Goal: Navigation & Orientation: Find specific page/section

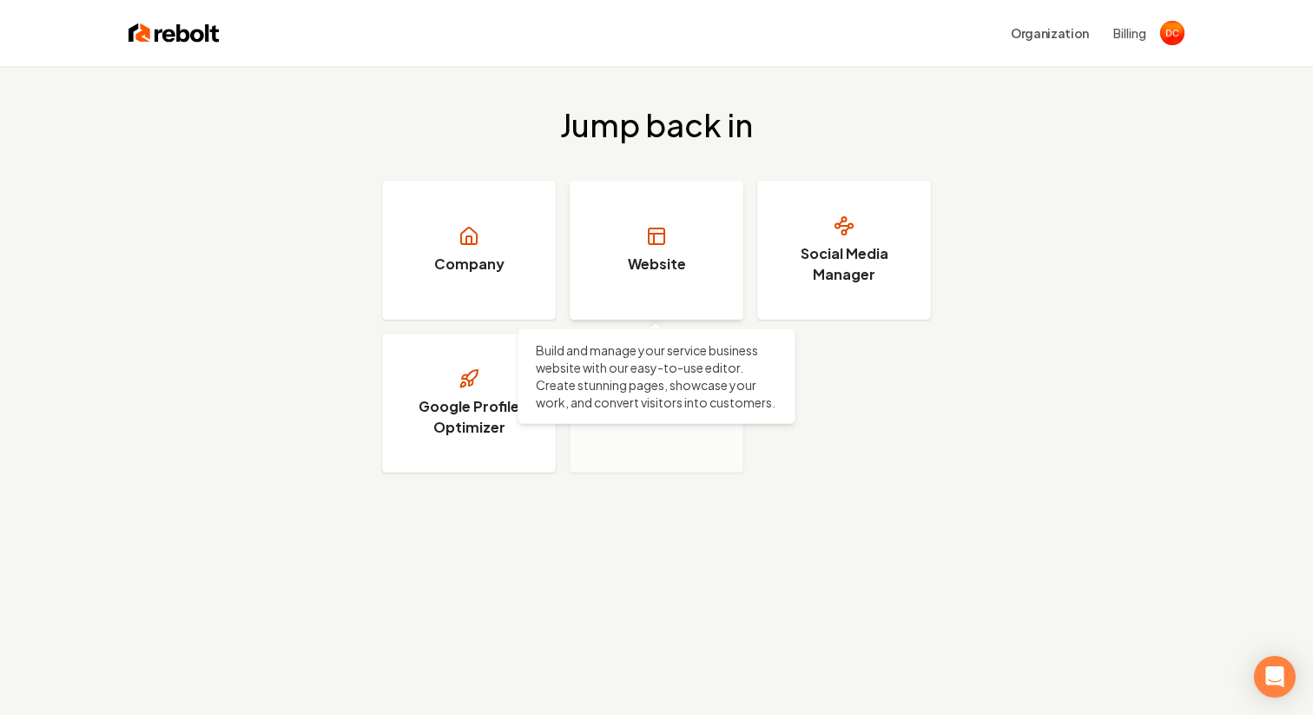
click at [655, 248] on link "Website" at bounding box center [657, 250] width 174 height 139
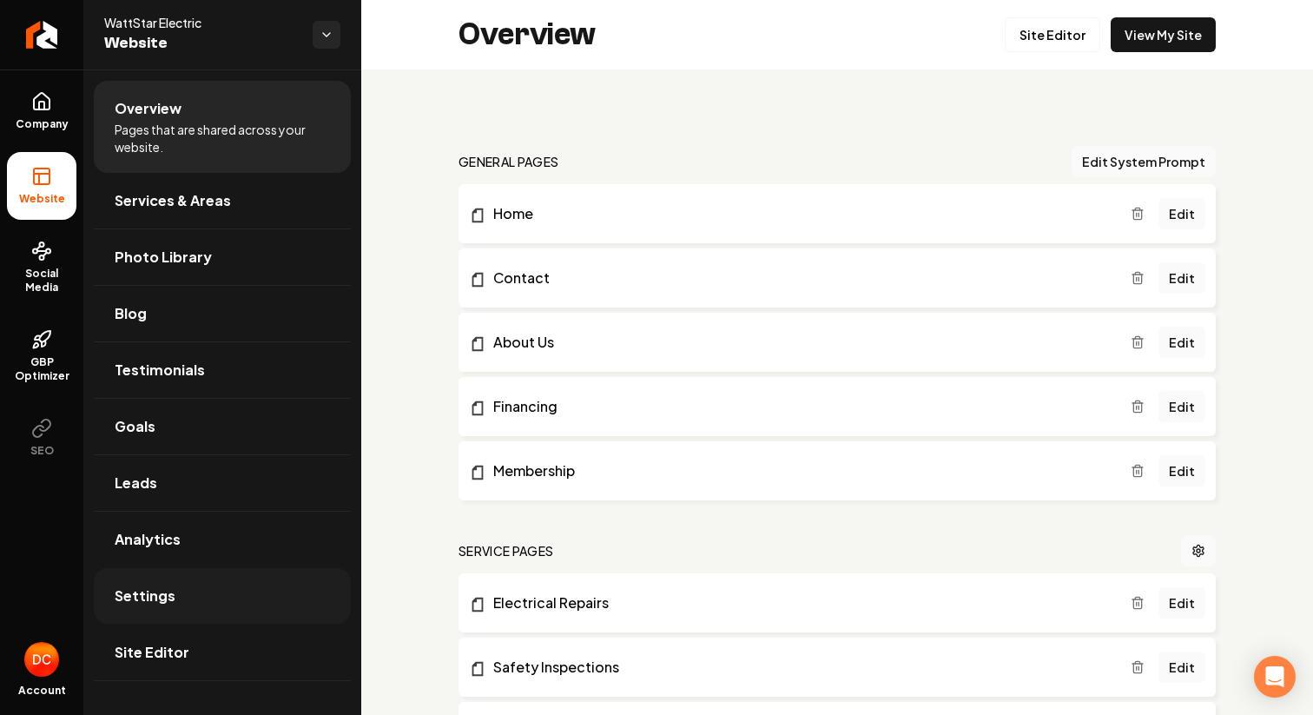
click at [150, 586] on span "Settings" at bounding box center [145, 595] width 61 height 21
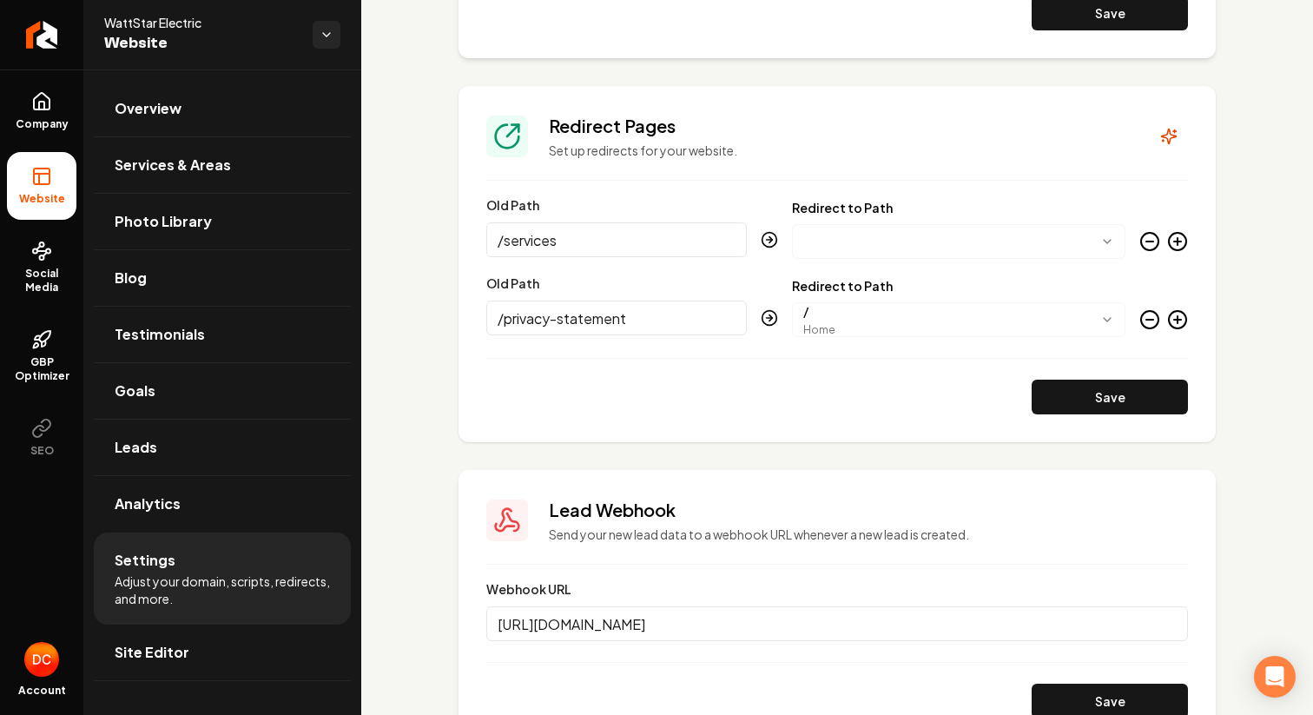
scroll to position [1457, 0]
click at [164, 120] on link "Overview" at bounding box center [222, 109] width 257 height 56
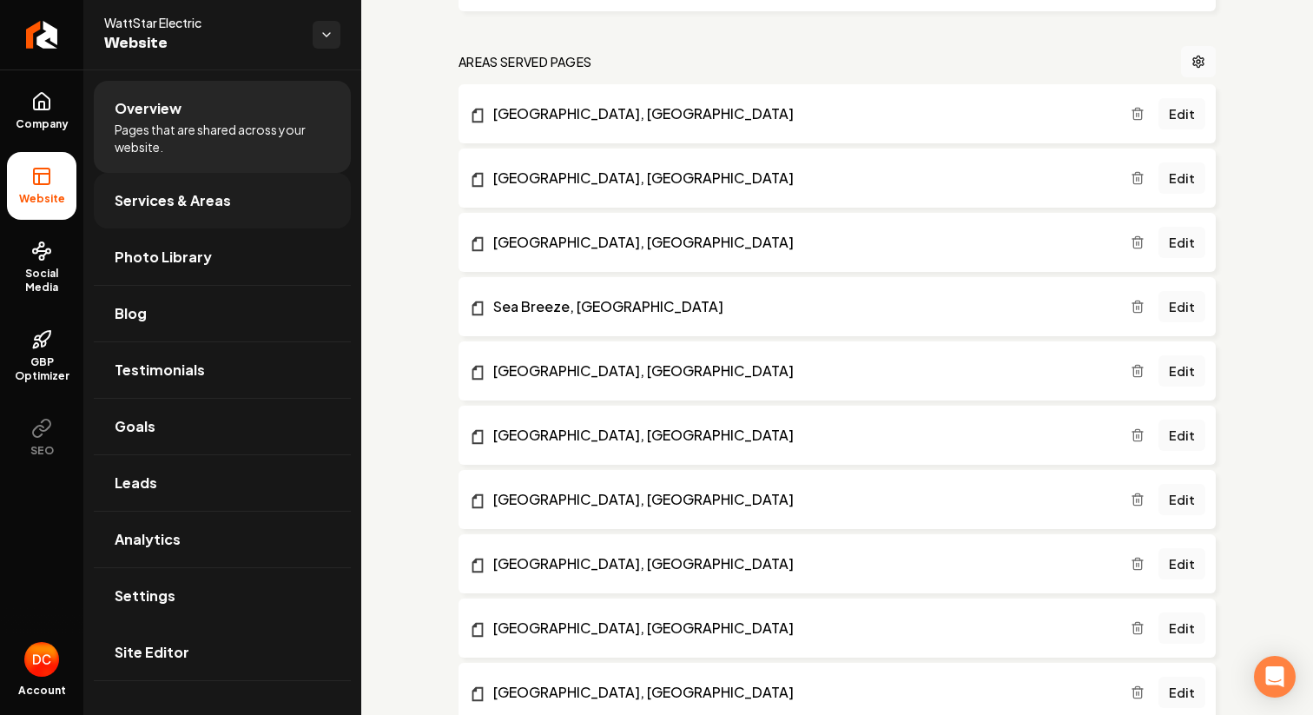
click at [182, 202] on span "Services & Areas" at bounding box center [173, 200] width 116 height 21
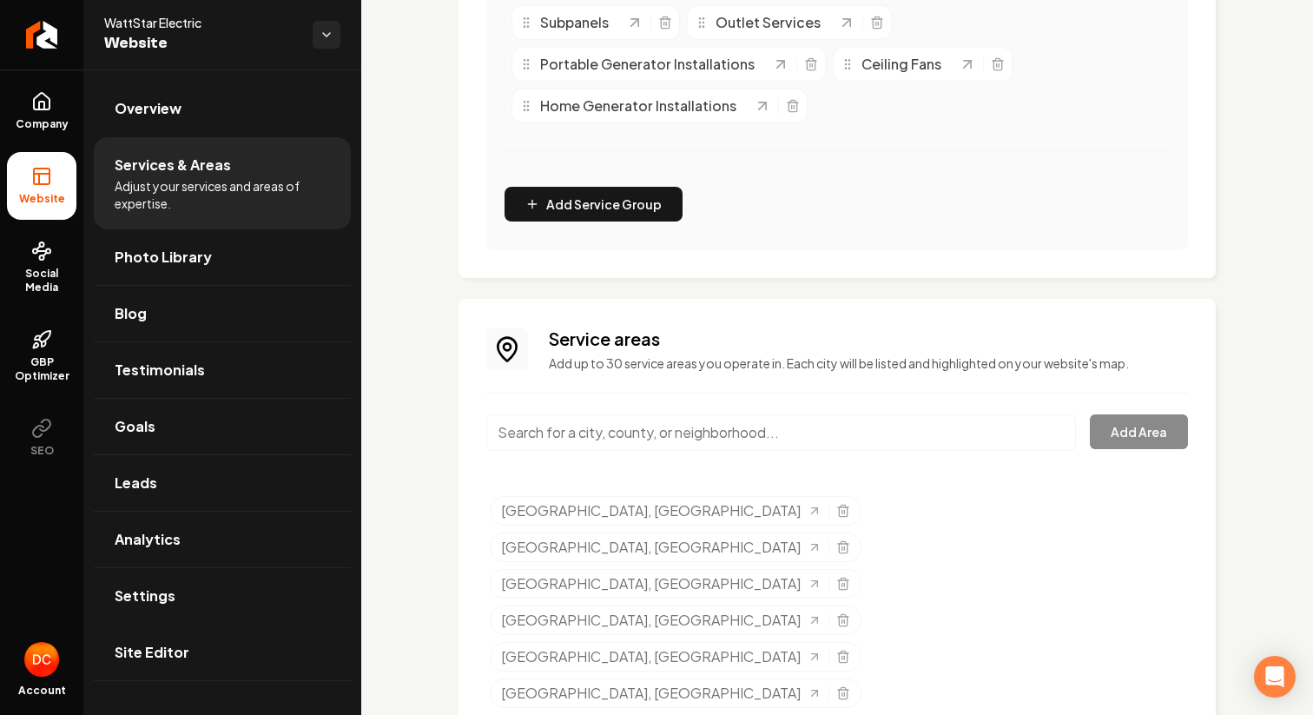
scroll to position [699, 0]
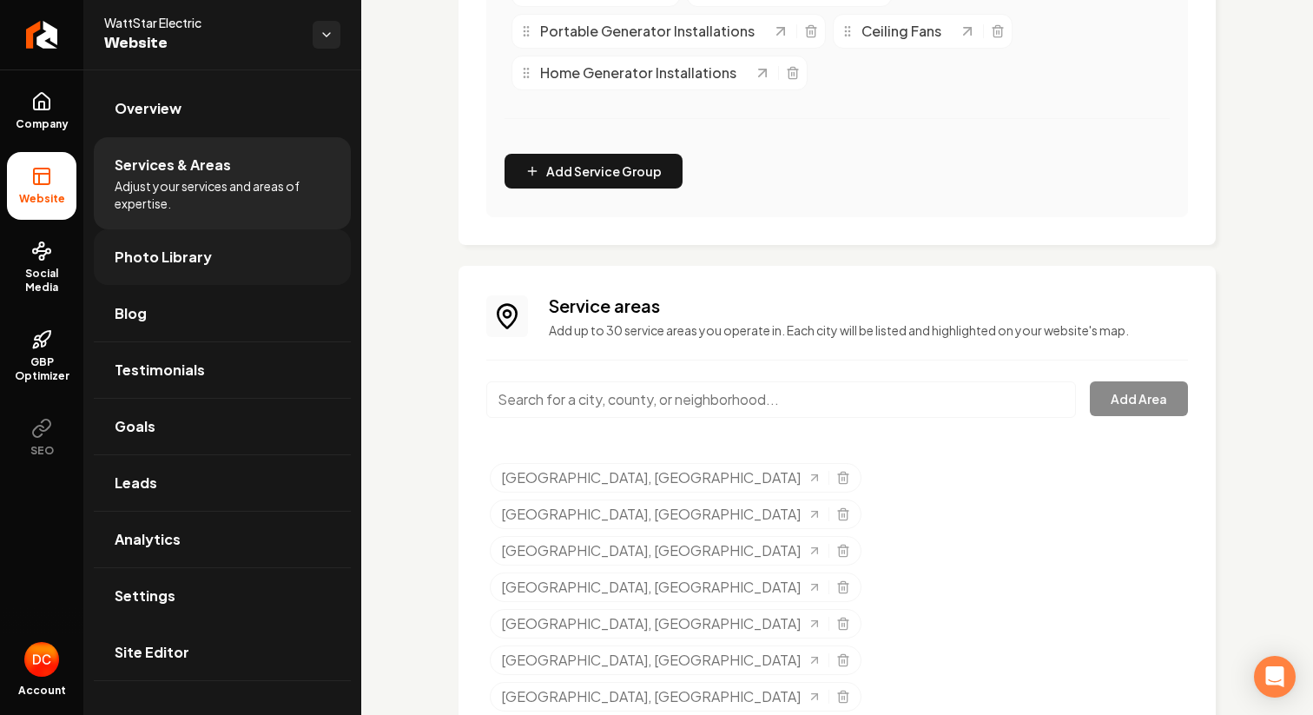
click at [193, 269] on link "Photo Library" at bounding box center [222, 257] width 257 height 56
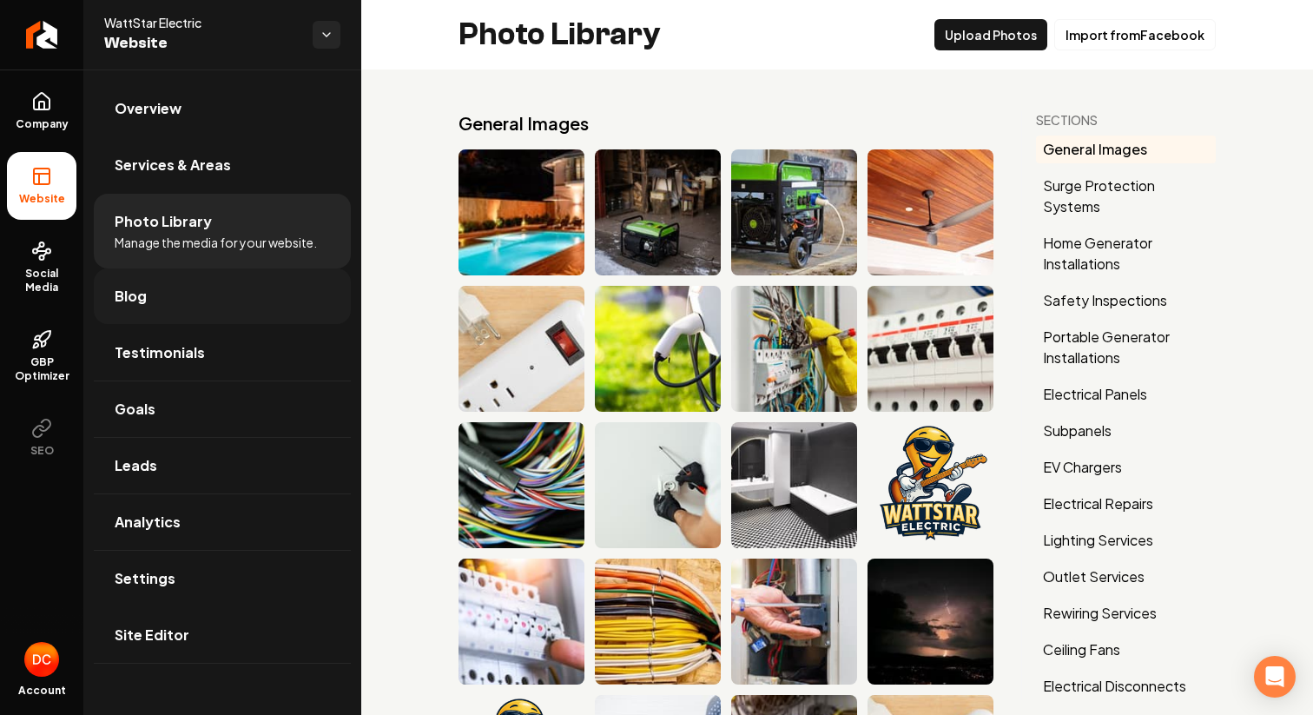
click at [187, 305] on link "Blog" at bounding box center [222, 296] width 257 height 56
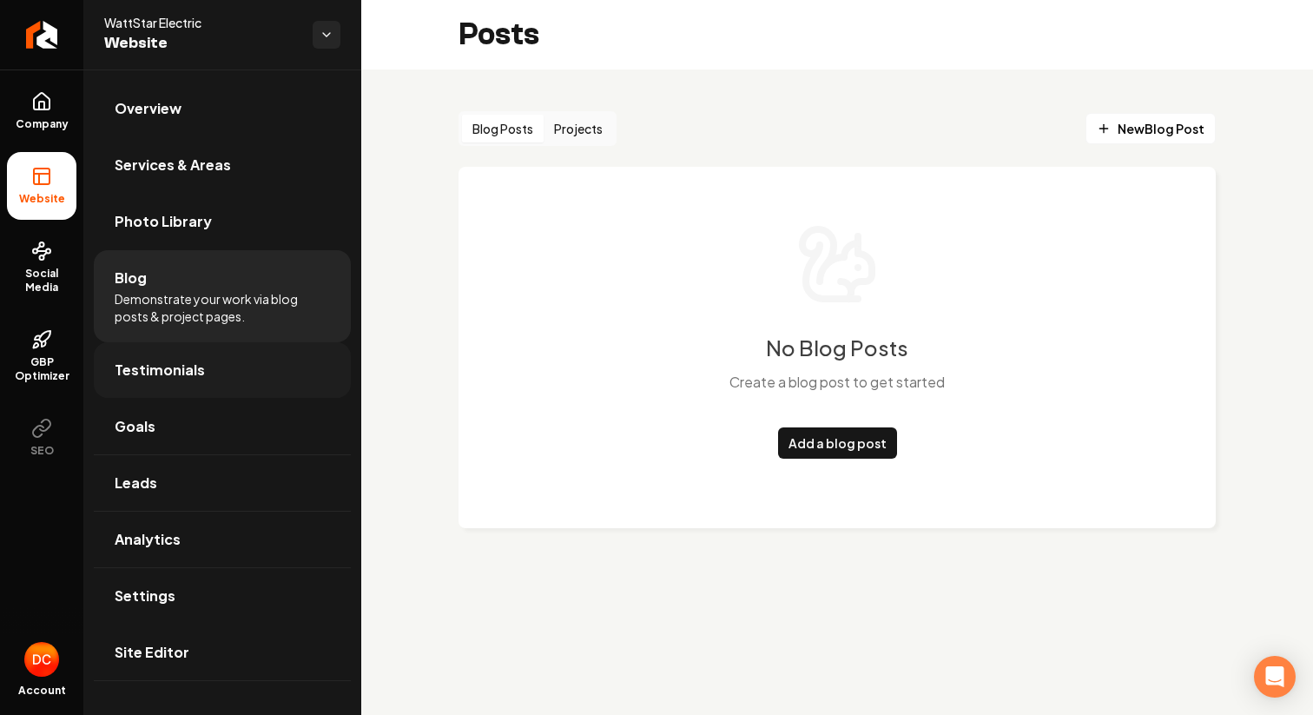
click at [178, 376] on span "Testimonials" at bounding box center [160, 370] width 90 height 21
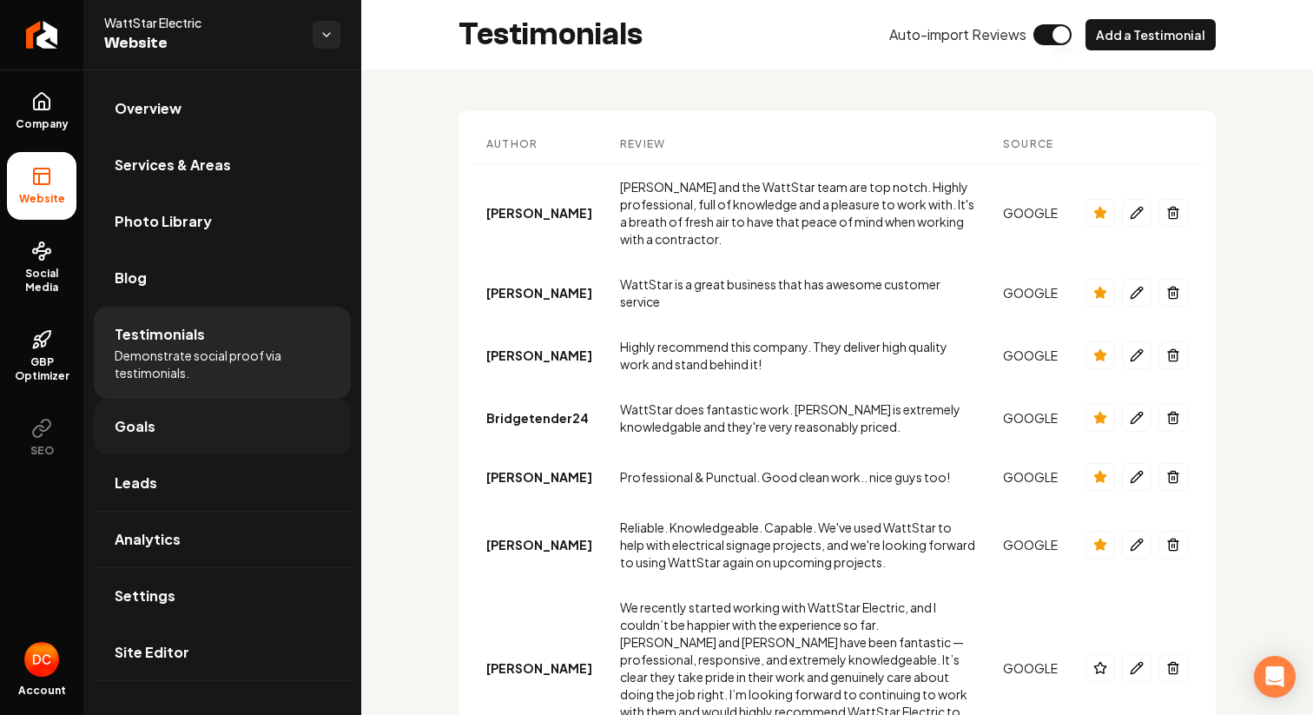
click at [162, 428] on link "Goals" at bounding box center [222, 427] width 257 height 56
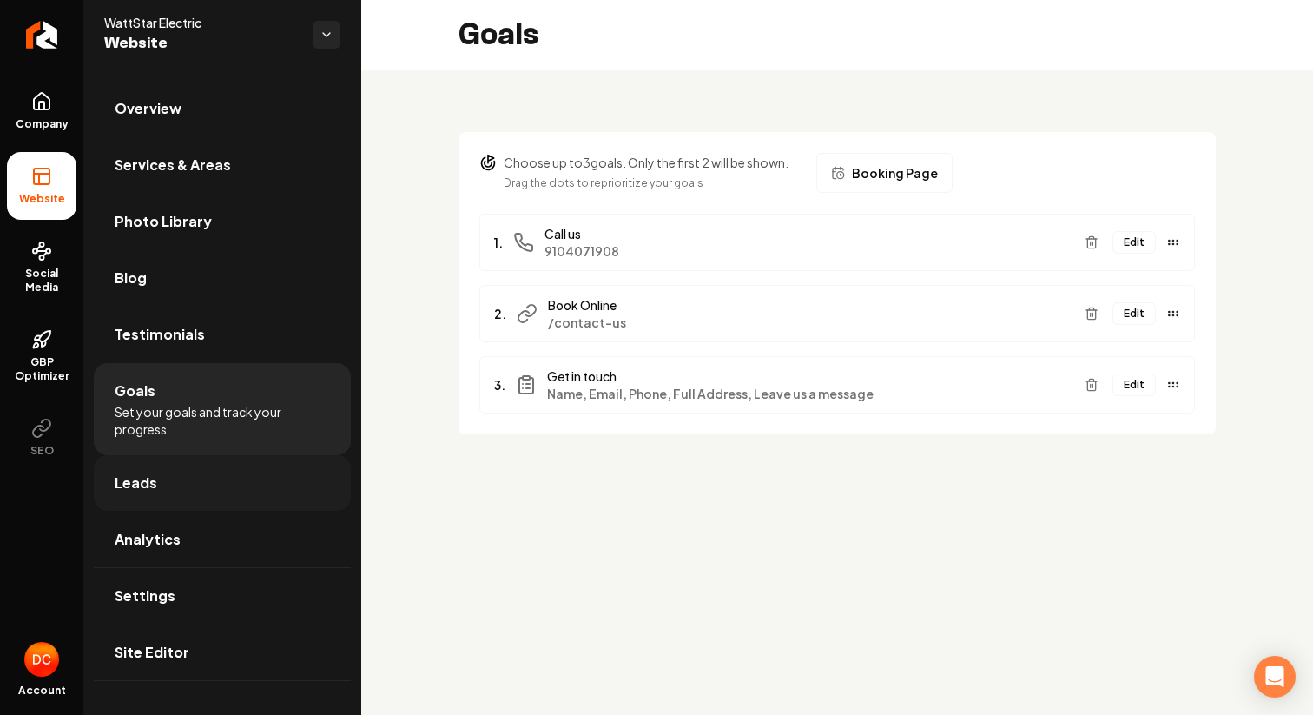
click at [150, 485] on span "Leads" at bounding box center [136, 483] width 43 height 21
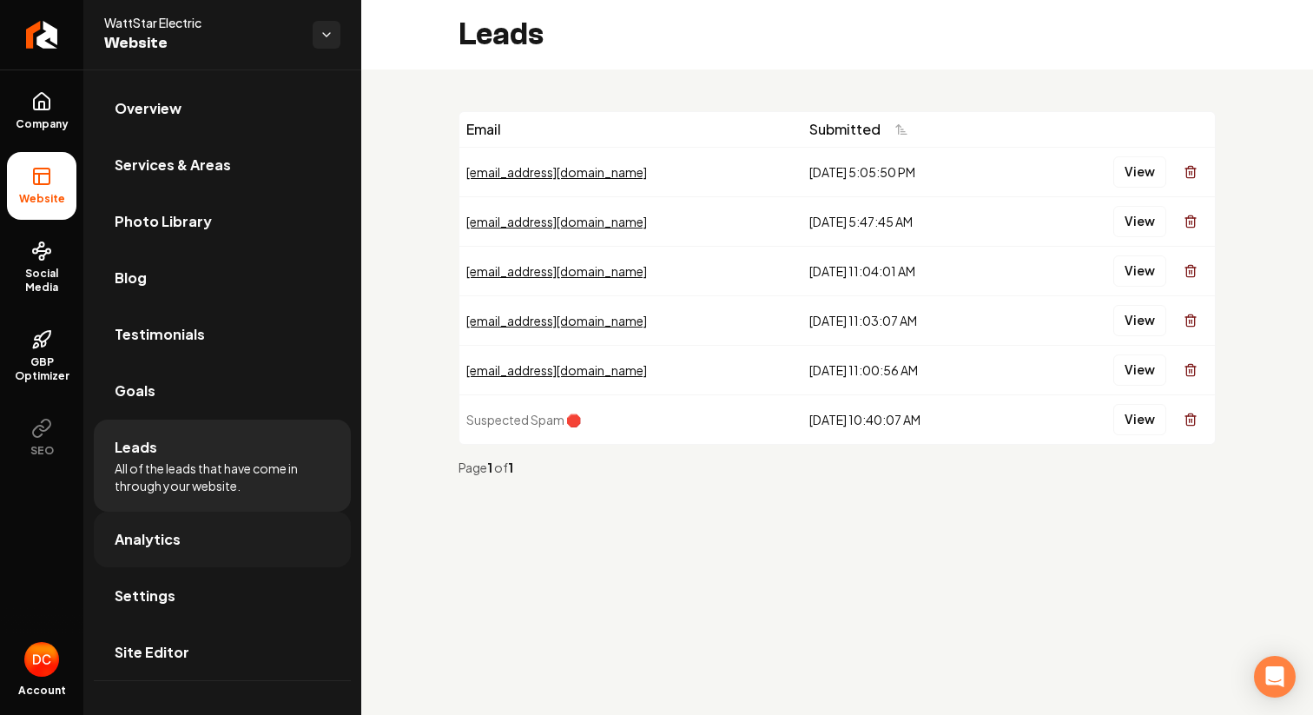
click at [145, 542] on span "Analytics" at bounding box center [148, 539] width 66 height 21
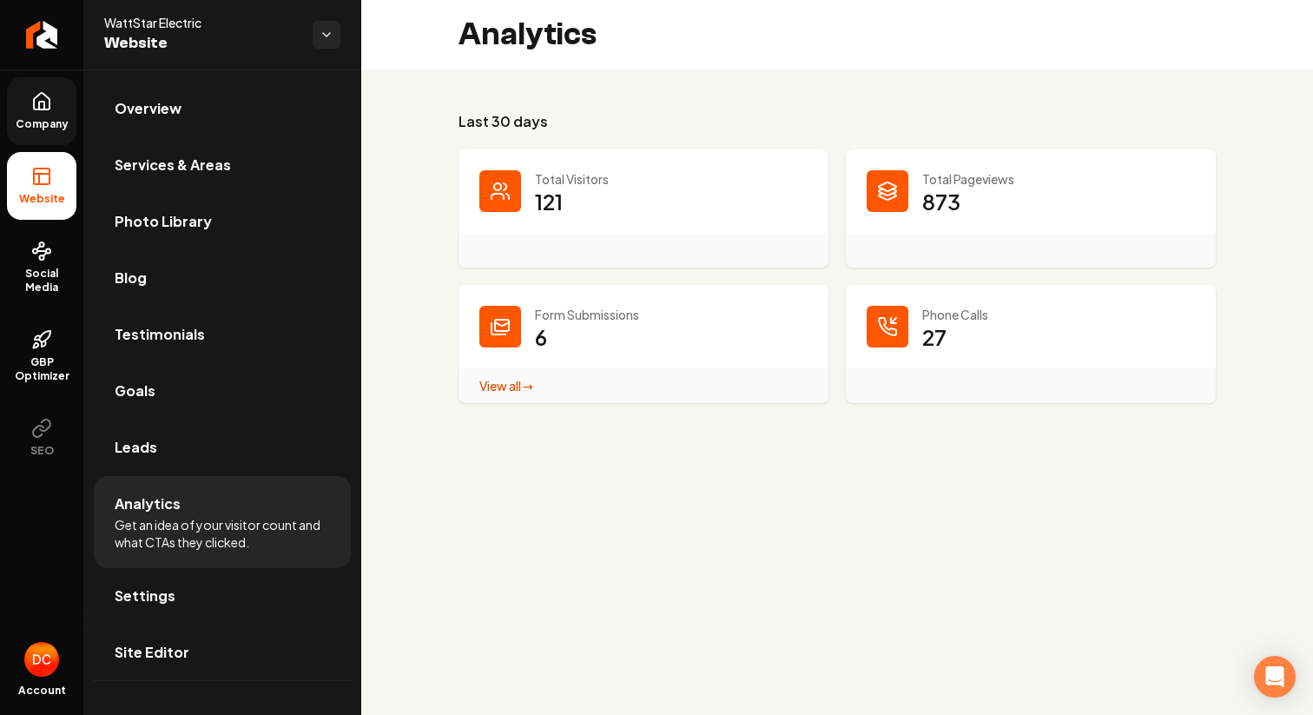
click at [37, 116] on link "Company" at bounding box center [41, 111] width 69 height 68
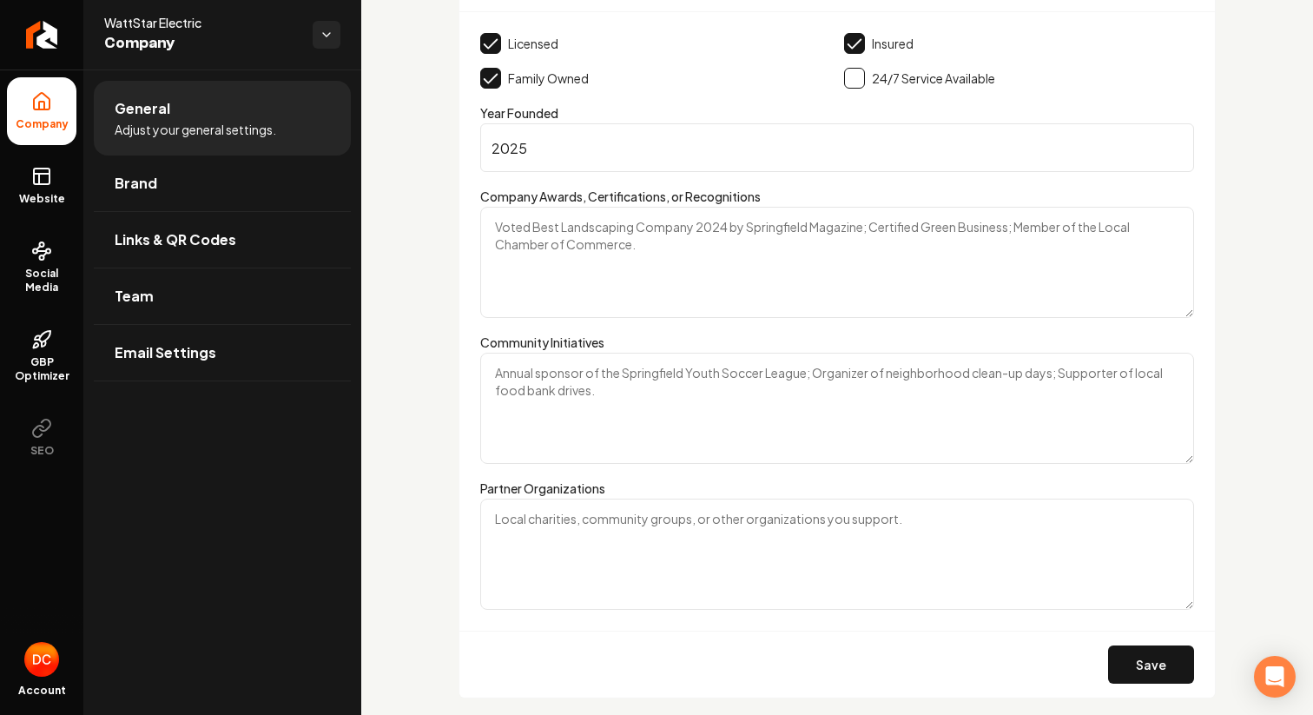
scroll to position [2720, 0]
